Goal: Contribute content: Contribute content

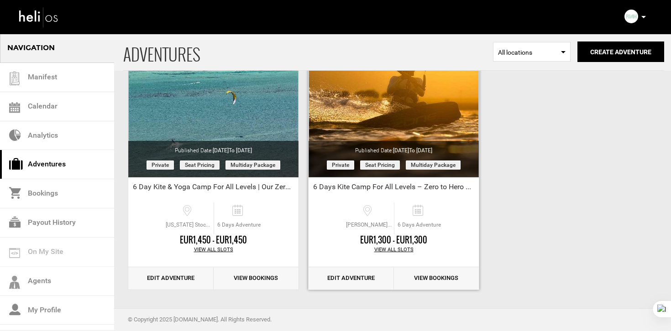
scroll to position [99, 0]
click at [357, 282] on link "Edit Adventure" at bounding box center [350, 279] width 85 height 22
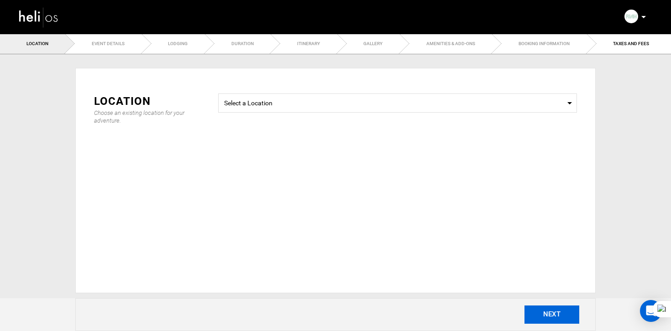
type input "6 Days Kite Camp For All Levels – Zero to Hero Course"
checkbox input "true"
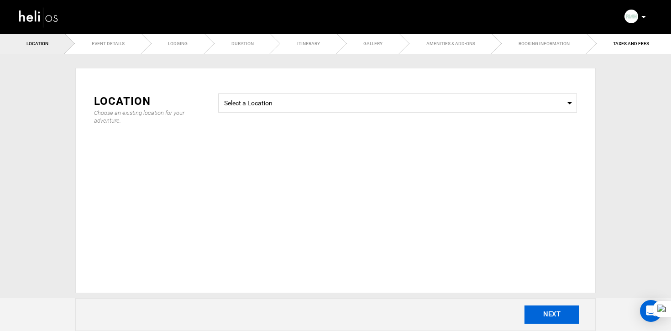
click at [542, 319] on button "NEXT" at bounding box center [551, 315] width 55 height 18
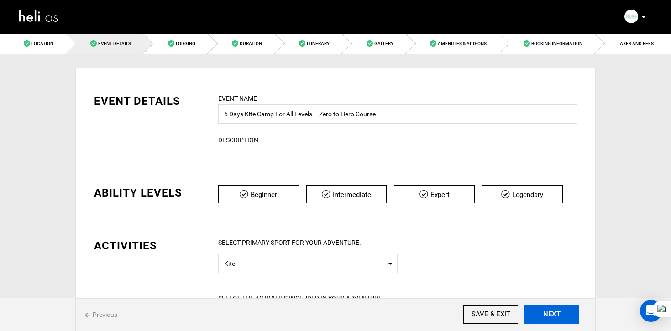
click at [551, 312] on button "NEXT" at bounding box center [551, 315] width 55 height 18
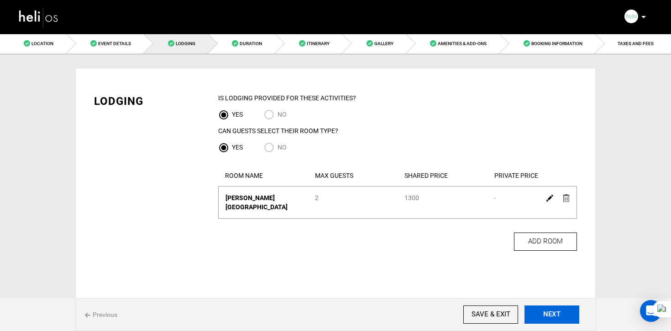
click at [551, 312] on button "NEXT" at bounding box center [551, 315] width 55 height 18
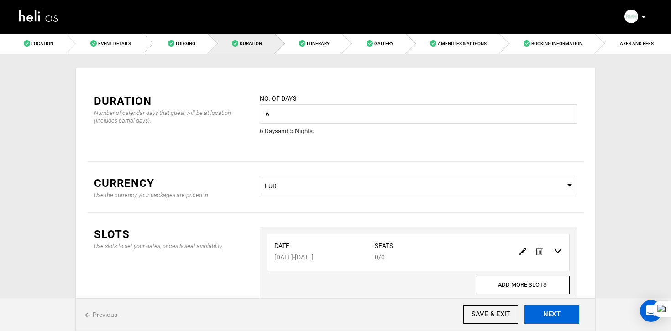
click at [551, 312] on button "NEXT" at bounding box center [551, 315] width 55 height 18
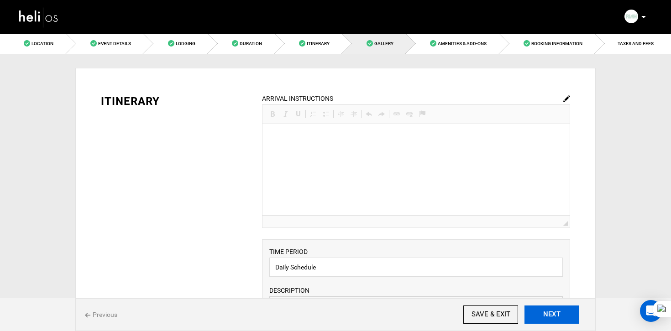
click at [551, 312] on button "NEXT" at bounding box center [551, 315] width 55 height 18
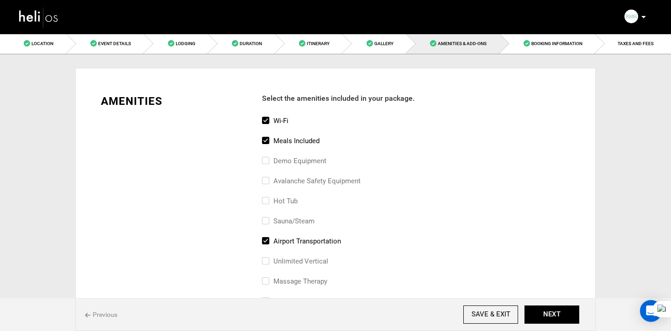
scroll to position [68, 0]
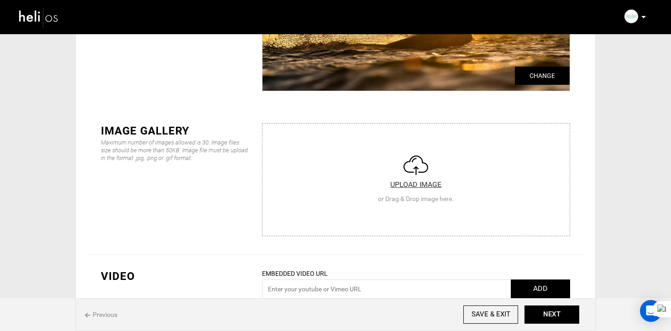
click at [402, 179] on input "file" at bounding box center [415, 178] width 307 height 109
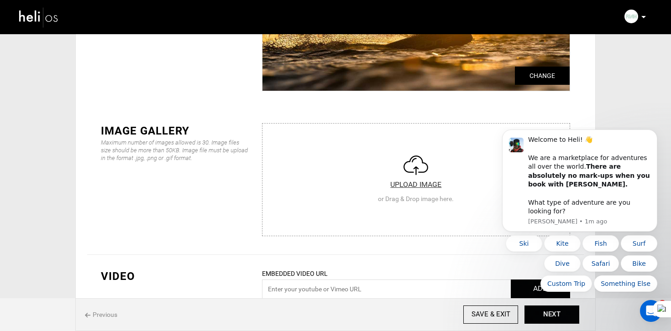
click at [412, 198] on input "file" at bounding box center [415, 178] width 307 height 109
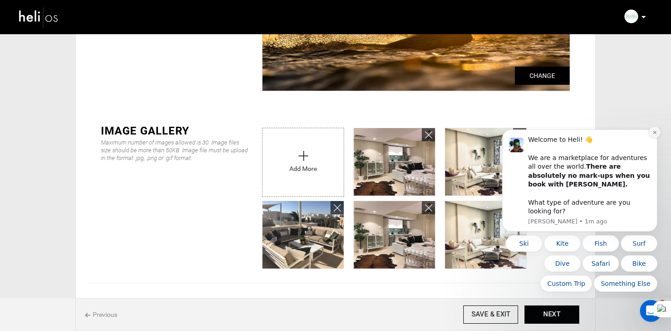
click at [654, 135] on icon "Dismiss notification" at bounding box center [654, 132] width 5 height 5
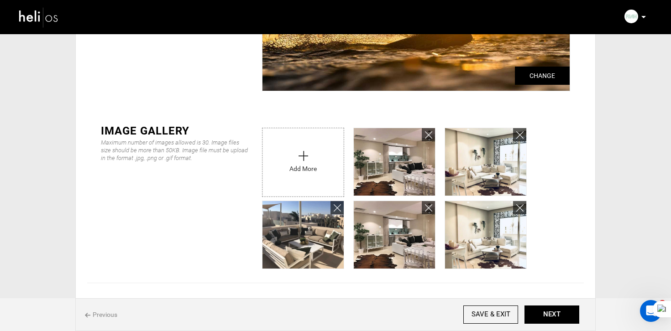
click at [316, 150] on input "file" at bounding box center [302, 160] width 81 height 64
type input "C:\fakepath\ACH_5708_01.JPG"
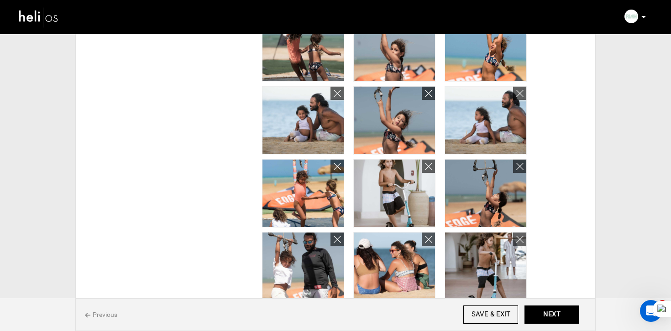
scroll to position [471, 0]
click at [429, 95] on icon at bounding box center [428, 94] width 7 height 10
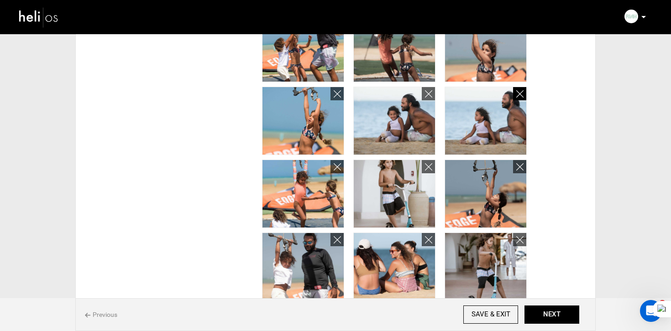
click at [429, 95] on icon at bounding box center [428, 94] width 7 height 10
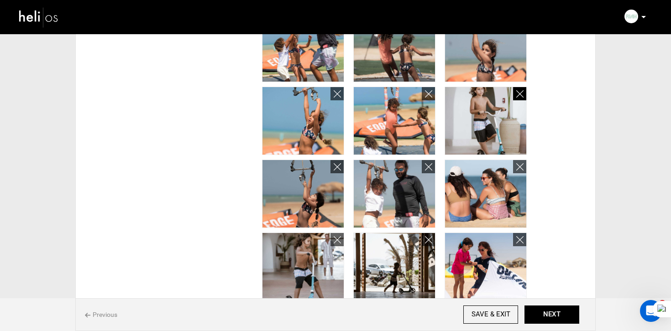
click at [429, 95] on icon at bounding box center [428, 94] width 7 height 10
